Goal: Task Accomplishment & Management: Manage account settings

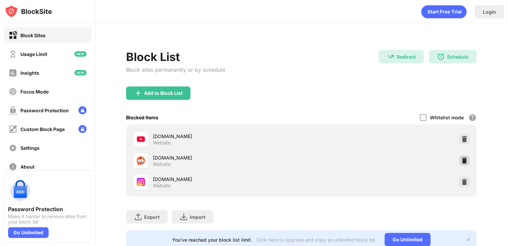
click at [463, 159] on img at bounding box center [464, 160] width 7 height 7
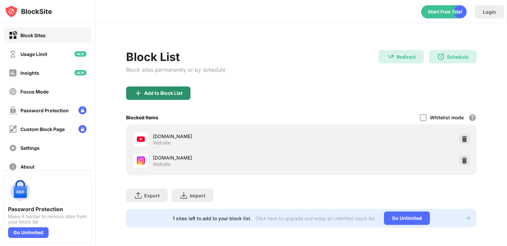
click at [177, 90] on div "Add to Block List" at bounding box center [158, 93] width 64 height 13
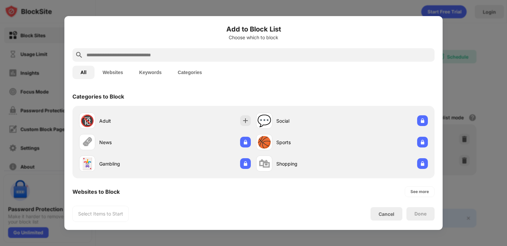
click at [189, 58] on input "text" at bounding box center [259, 55] width 346 height 8
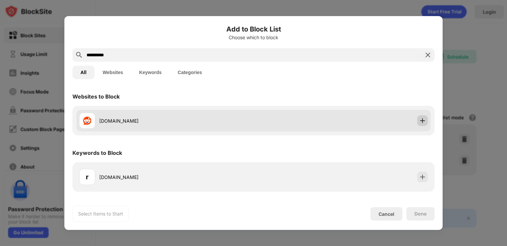
type input "**********"
click at [430, 120] on div "[DOMAIN_NAME]" at bounding box center [253, 120] width 354 height 21
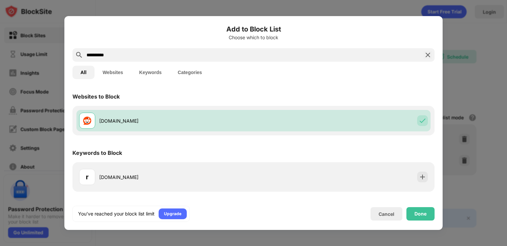
click at [415, 213] on div "Done" at bounding box center [421, 213] width 12 height 5
